Goal: Task Accomplishment & Management: Manage account settings

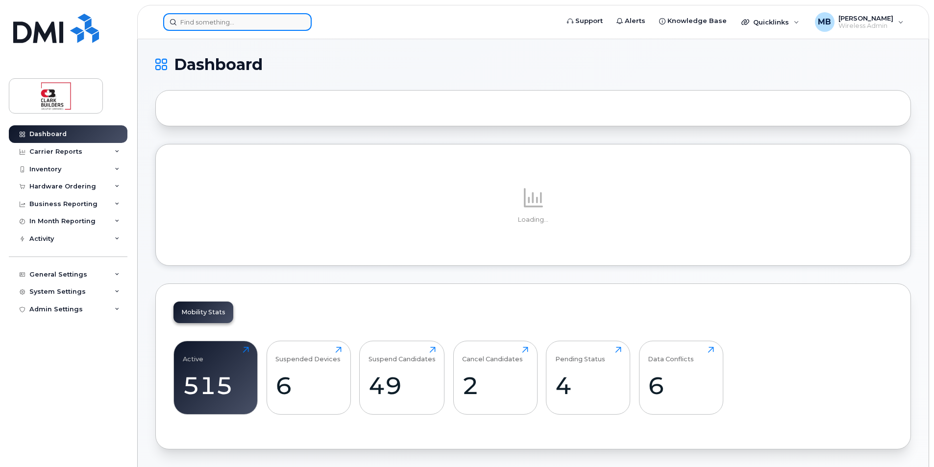
click at [233, 24] on input at bounding box center [237, 22] width 148 height 18
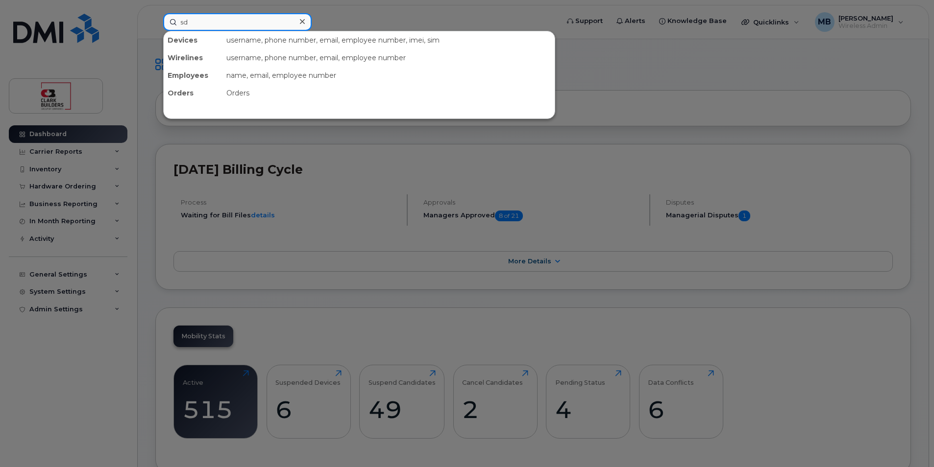
type input "s"
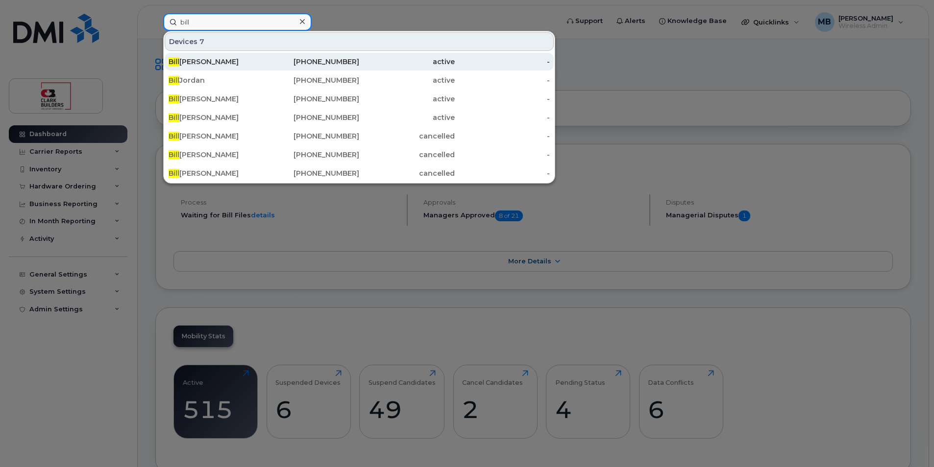
type input "bill"
click at [364, 61] on div "active" at bounding box center [407, 62] width 96 height 10
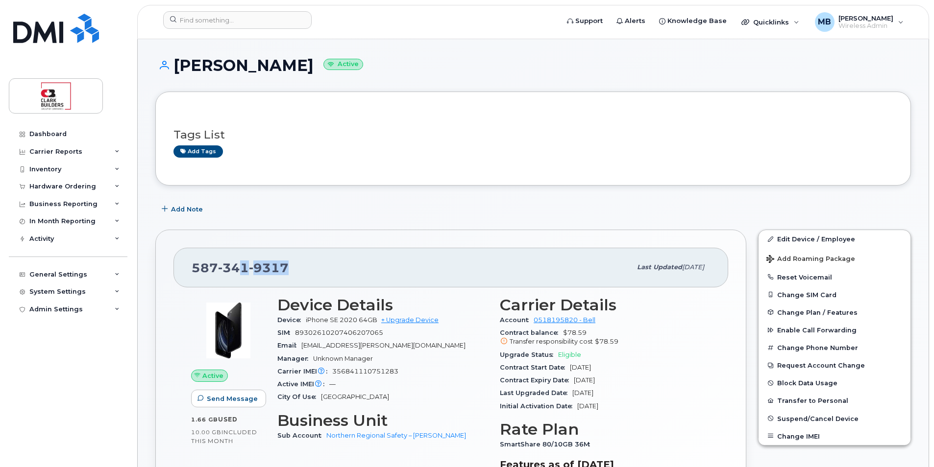
drag, startPoint x: 299, startPoint y: 267, endPoint x: 238, endPoint y: 267, distance: 61.7
click at [238, 267] on div "587 341 9317" at bounding box center [411, 267] width 439 height 21
drag, startPoint x: 238, startPoint y: 267, endPoint x: 406, endPoint y: 205, distance: 178.9
click at [406, 205] on div "Add Note" at bounding box center [532, 209] width 755 height 18
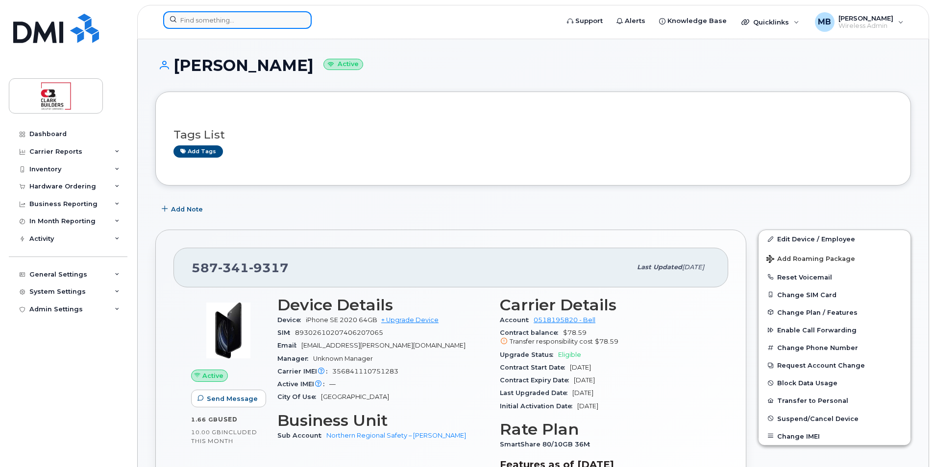
click at [258, 18] on input at bounding box center [237, 20] width 148 height 18
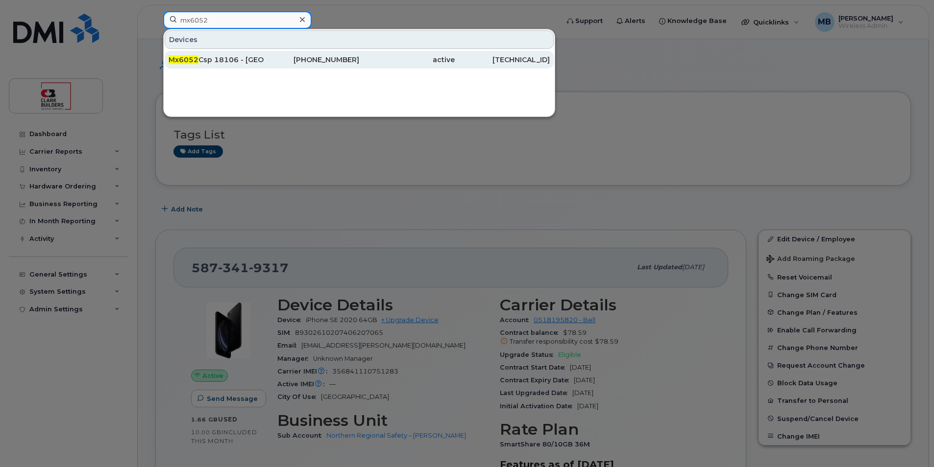
type input "mx6052"
click at [261, 62] on div "Mx6052 Csp 18106 - Century Place" at bounding box center [217, 60] width 96 height 10
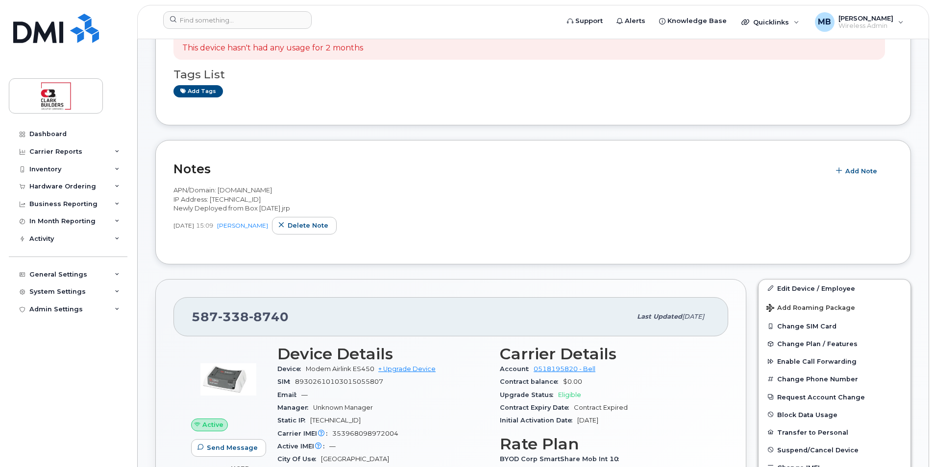
scroll to position [196, 0]
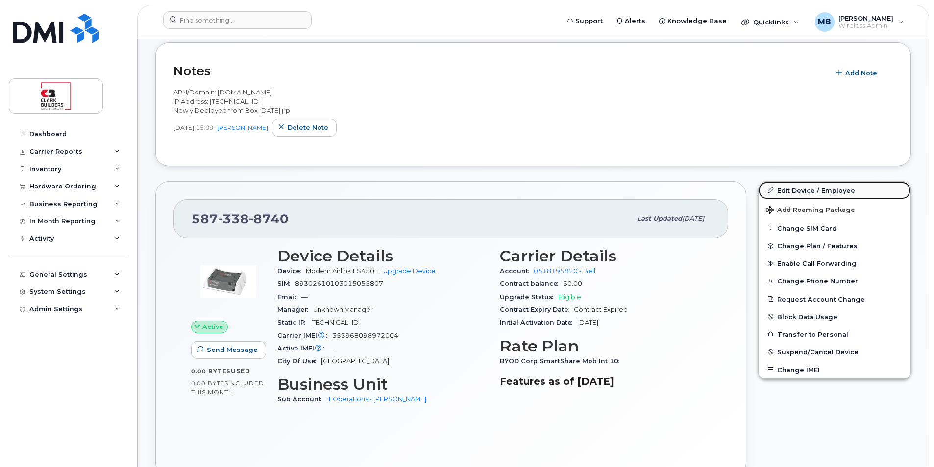
click at [825, 188] on link "Edit Device / Employee" at bounding box center [834, 191] width 152 height 18
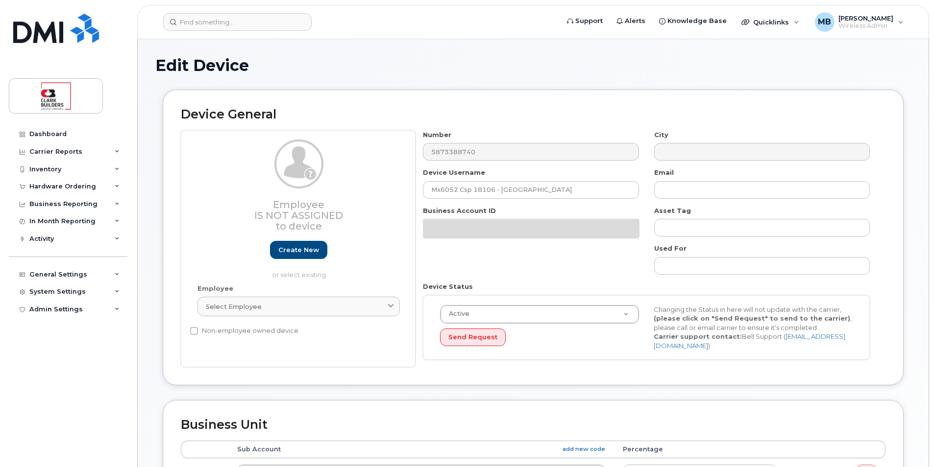
select select "81485"
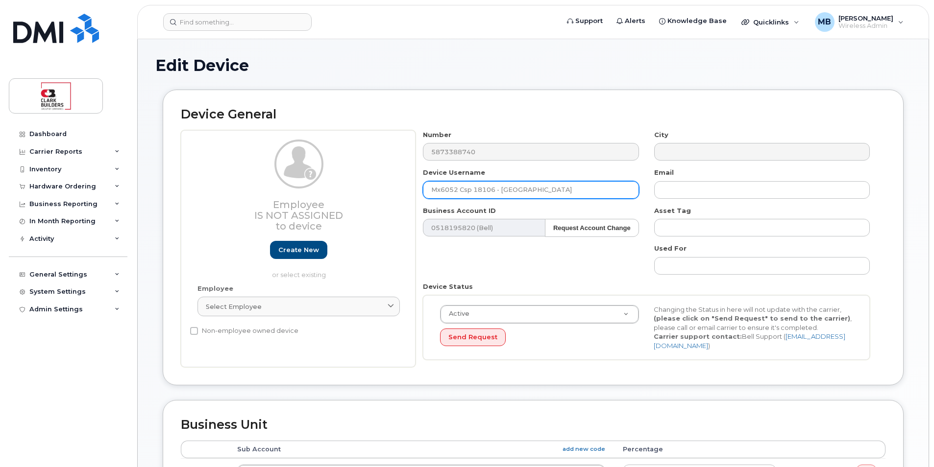
click at [560, 184] on input "Mx6052 Csp 18106 - Century Place" at bounding box center [531, 190] width 216 height 18
drag, startPoint x: 562, startPoint y: 192, endPoint x: 500, endPoint y: 189, distance: 62.8
click at [500, 189] on input "Mx6052 Csp 18106 - Century Place" at bounding box center [531, 190] width 216 height 18
click at [562, 189] on input "Mx6052 Csp 18106 - Century Place" at bounding box center [531, 190] width 216 height 18
drag, startPoint x: 557, startPoint y: 189, endPoint x: 502, endPoint y: 190, distance: 55.4
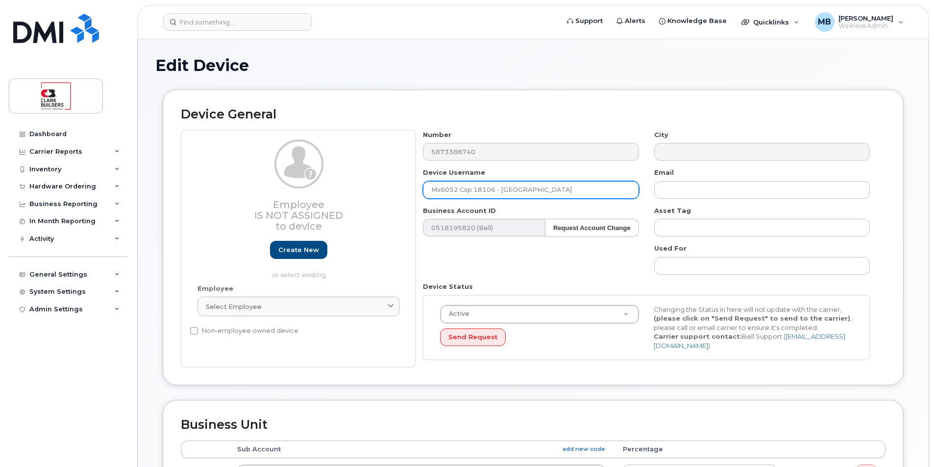
click at [502, 190] on input "Mx6052 Csp 18106 - Century Place" at bounding box center [531, 190] width 216 height 18
paste input "Whitecourt culture and event center project"
drag, startPoint x: 630, startPoint y: 191, endPoint x: 607, endPoint y: 190, distance: 23.0
click at [607, 190] on input "Mx6052 Csp 18106 - Whitecourt culture and event center project" at bounding box center [531, 190] width 216 height 18
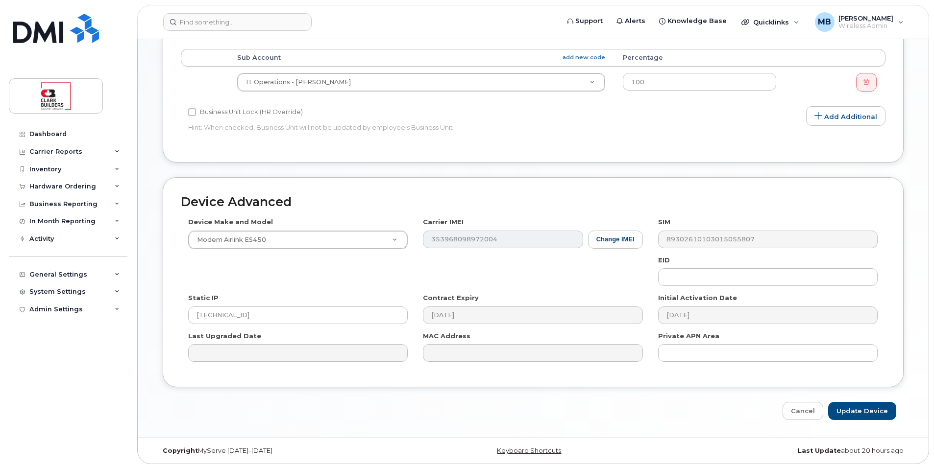
scroll to position [394, 0]
type input "Mx6052 Csp 18106 - Whitecourt Culture and event Center"
click at [869, 409] on input "Update Device" at bounding box center [862, 409] width 68 height 18
type input "Saving..."
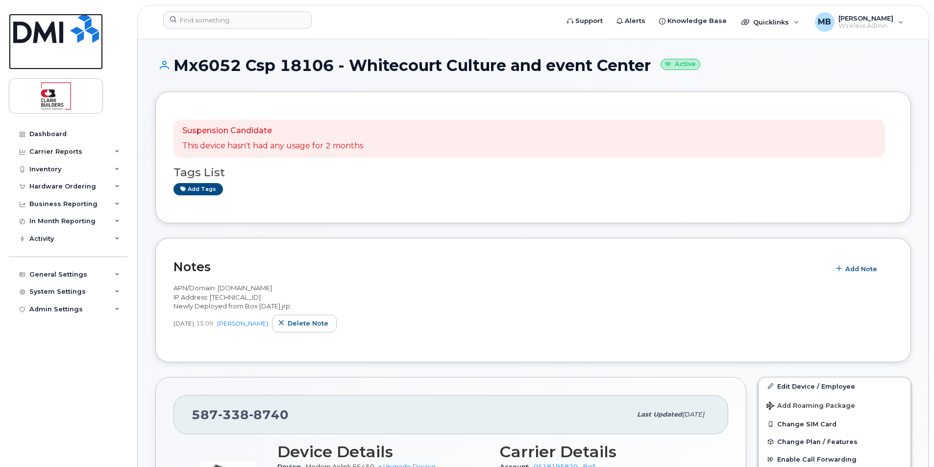
click at [71, 31] on img at bounding box center [56, 28] width 86 height 29
